Goal: Task Accomplishment & Management: Manage account settings

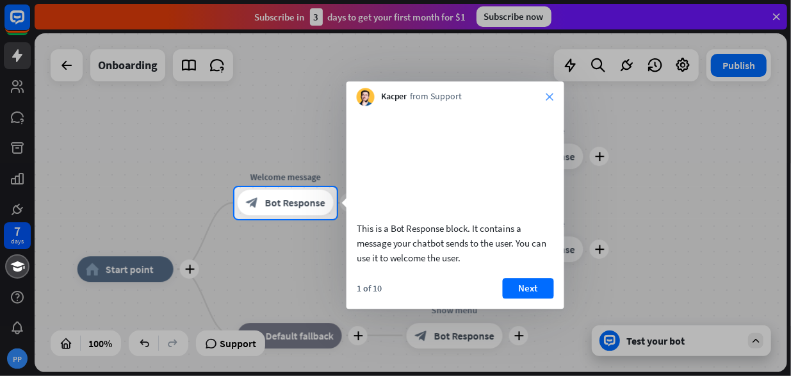
click at [551, 98] on icon "close" at bounding box center [550, 97] width 8 height 8
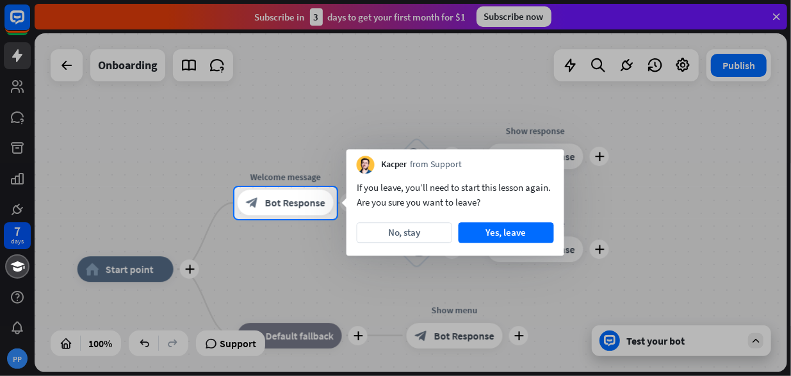
click at [779, 19] on div at bounding box center [395, 93] width 791 height 187
click at [409, 237] on button "No, stay" at bounding box center [404, 232] width 95 height 20
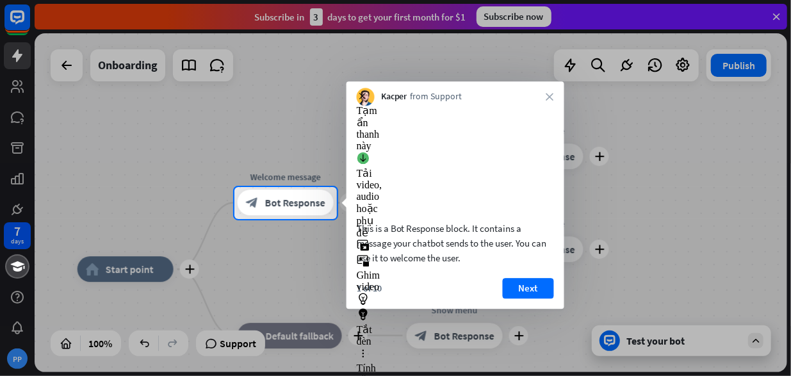
click at [552, 90] on div "Kacper from Support close" at bounding box center [456, 93] width 218 height 24
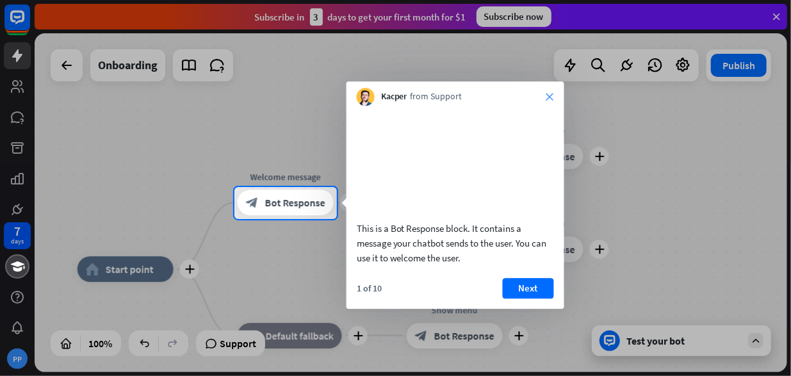
click at [550, 99] on icon "close" at bounding box center [550, 97] width 8 height 8
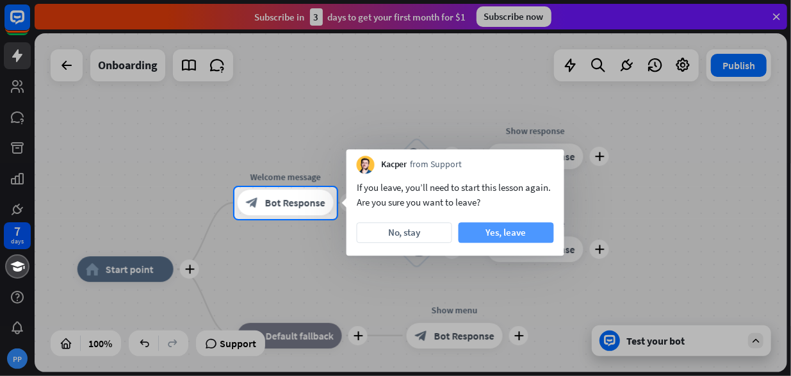
click at [509, 232] on button "Yes, leave" at bounding box center [506, 232] width 95 height 20
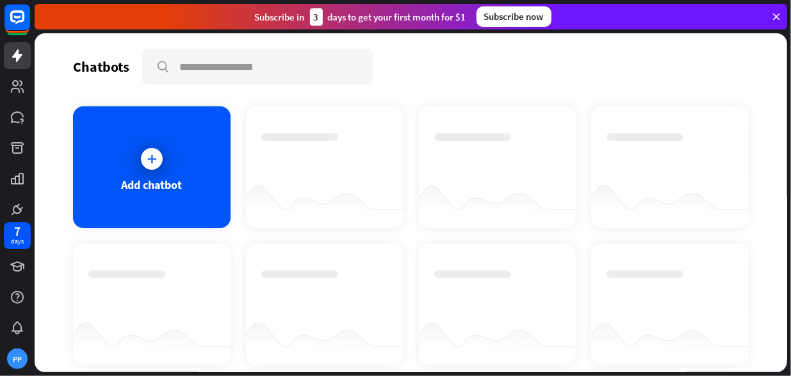
click at [777, 17] on icon at bounding box center [777, 17] width 12 height 12
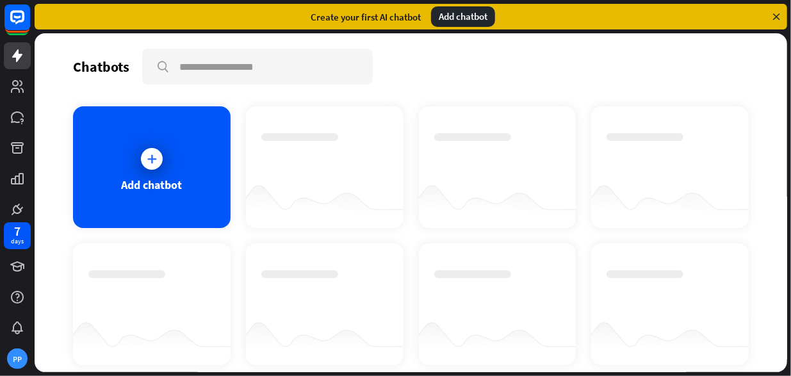
click at [777, 17] on icon at bounding box center [777, 17] width 12 height 12
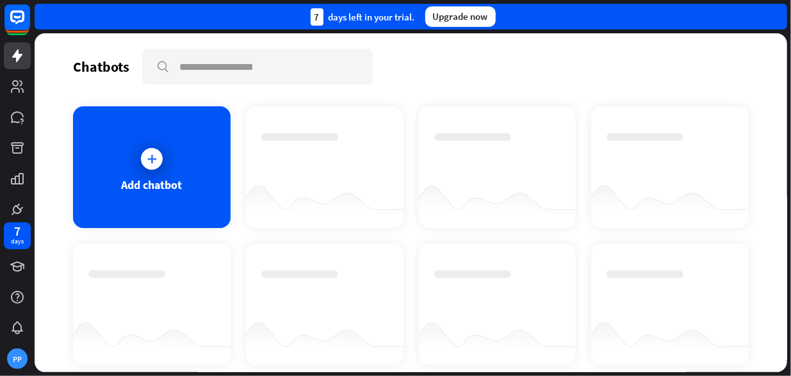
click at [777, 17] on div "7 days left in your trial. Upgrade now" at bounding box center [411, 17] width 753 height 26
click at [150, 164] on icon at bounding box center [151, 158] width 13 height 13
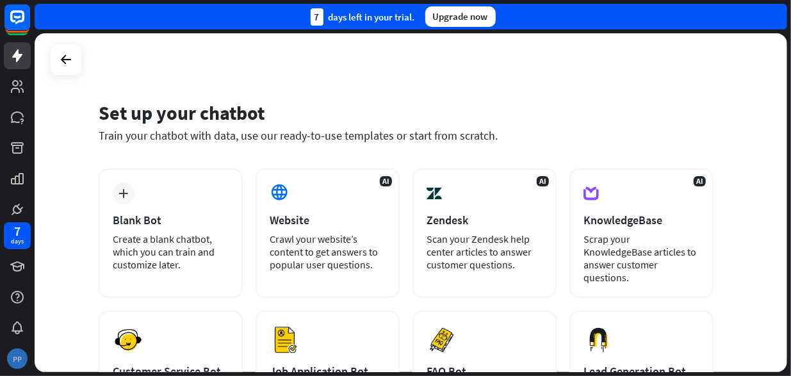
click at [15, 359] on div "PP" at bounding box center [17, 358] width 20 height 20
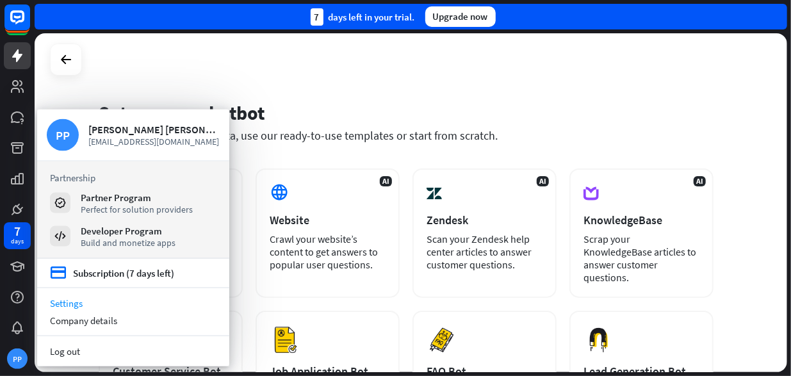
click at [74, 303] on link "Settings" at bounding box center [133, 303] width 192 height 17
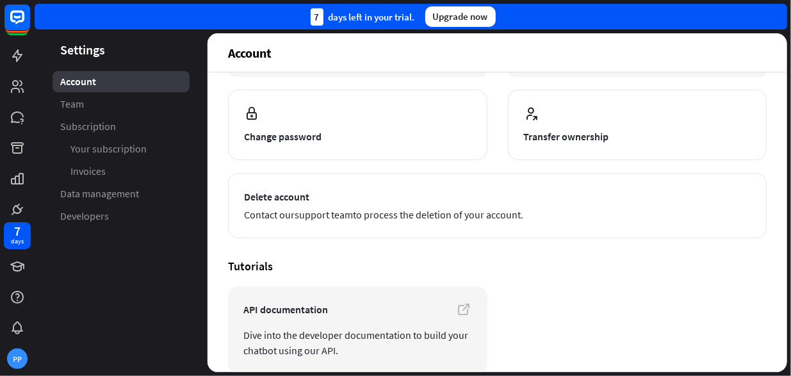
scroll to position [63, 0]
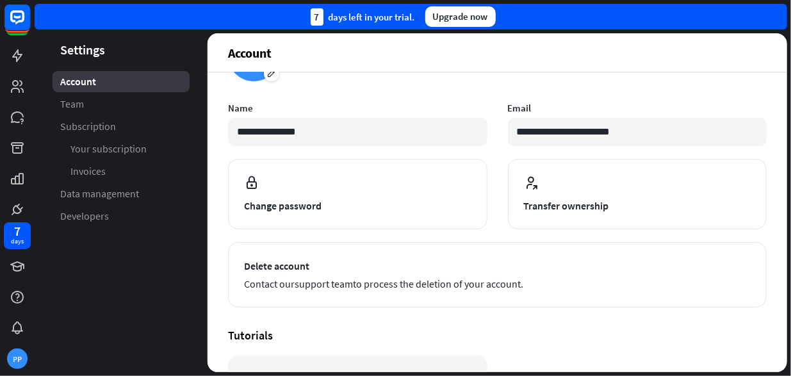
click at [359, 19] on div "7 days left in your trial." at bounding box center [363, 16] width 104 height 17
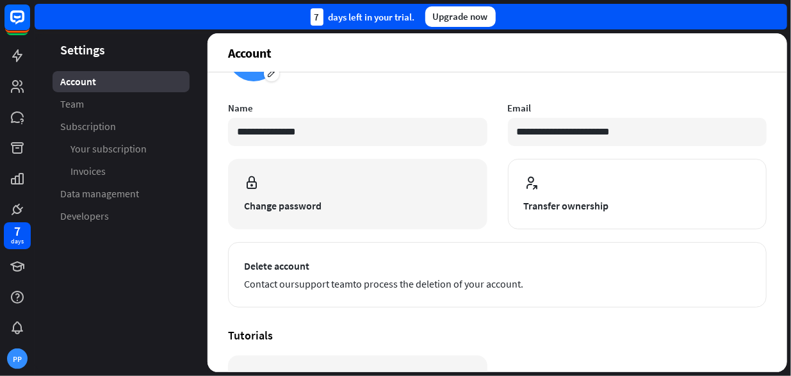
scroll to position [0, 0]
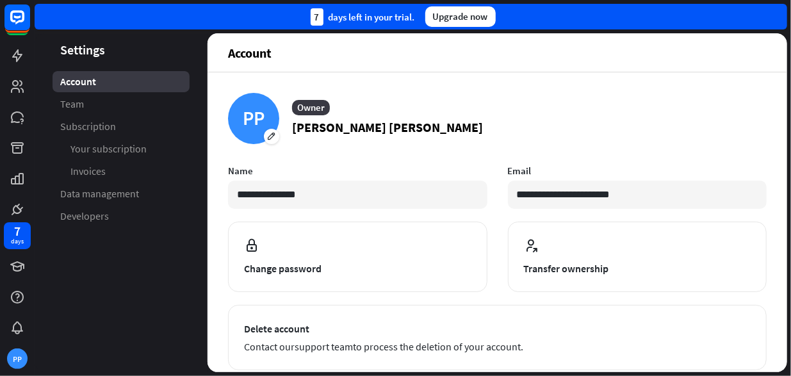
click at [336, 17] on div "7 days left in your trial." at bounding box center [363, 16] width 104 height 17
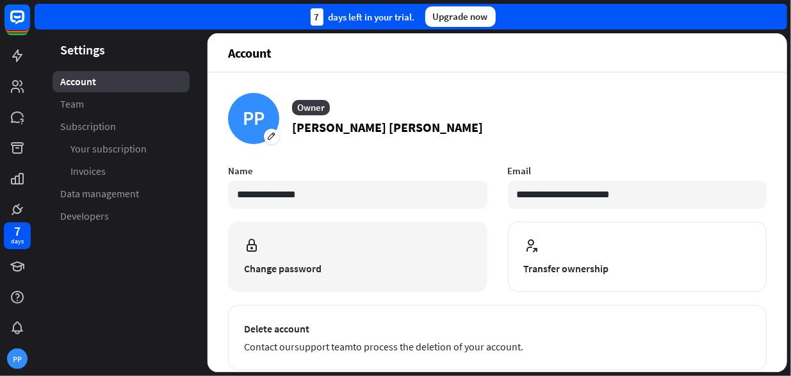
click at [261, 266] on span "Change password" at bounding box center [357, 268] width 227 height 15
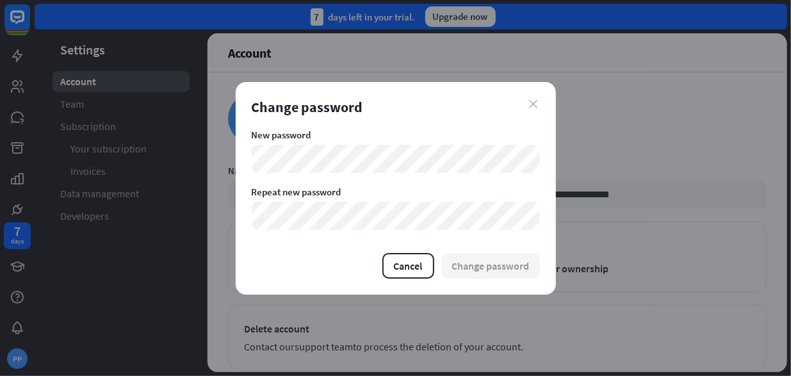
click at [535, 103] on icon "close" at bounding box center [534, 104] width 8 height 8
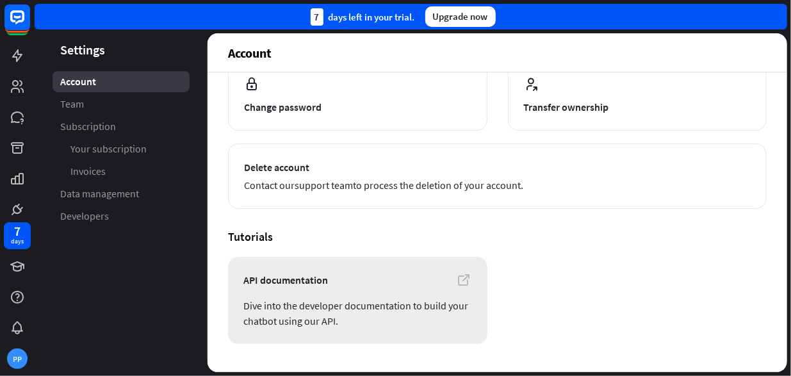
scroll to position [191, 0]
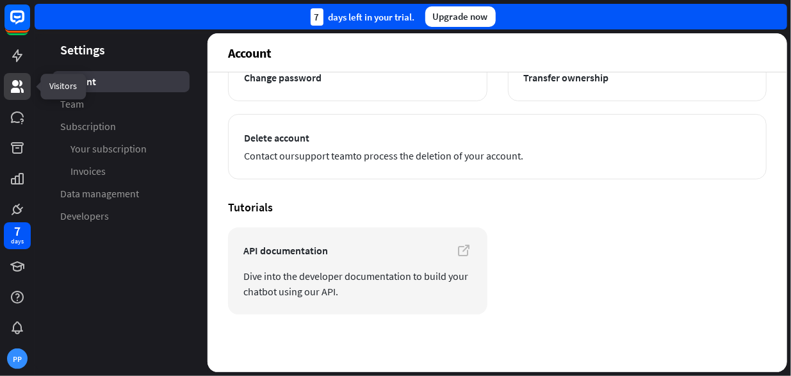
click at [17, 86] on icon at bounding box center [17, 86] width 15 height 15
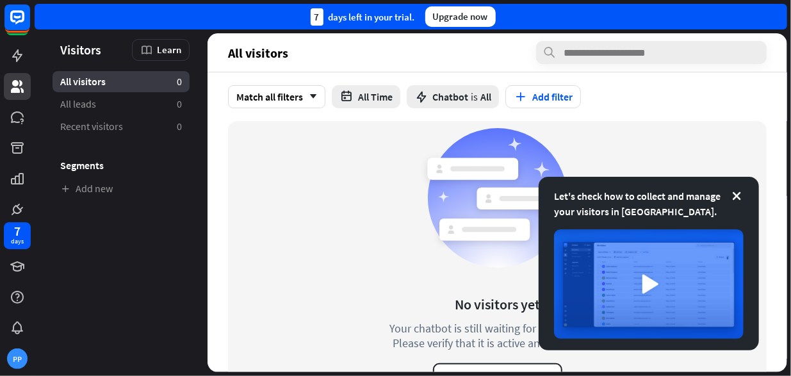
click at [549, 54] on icon at bounding box center [549, 52] width 13 height 13
